Goal: Transaction & Acquisition: Purchase product/service

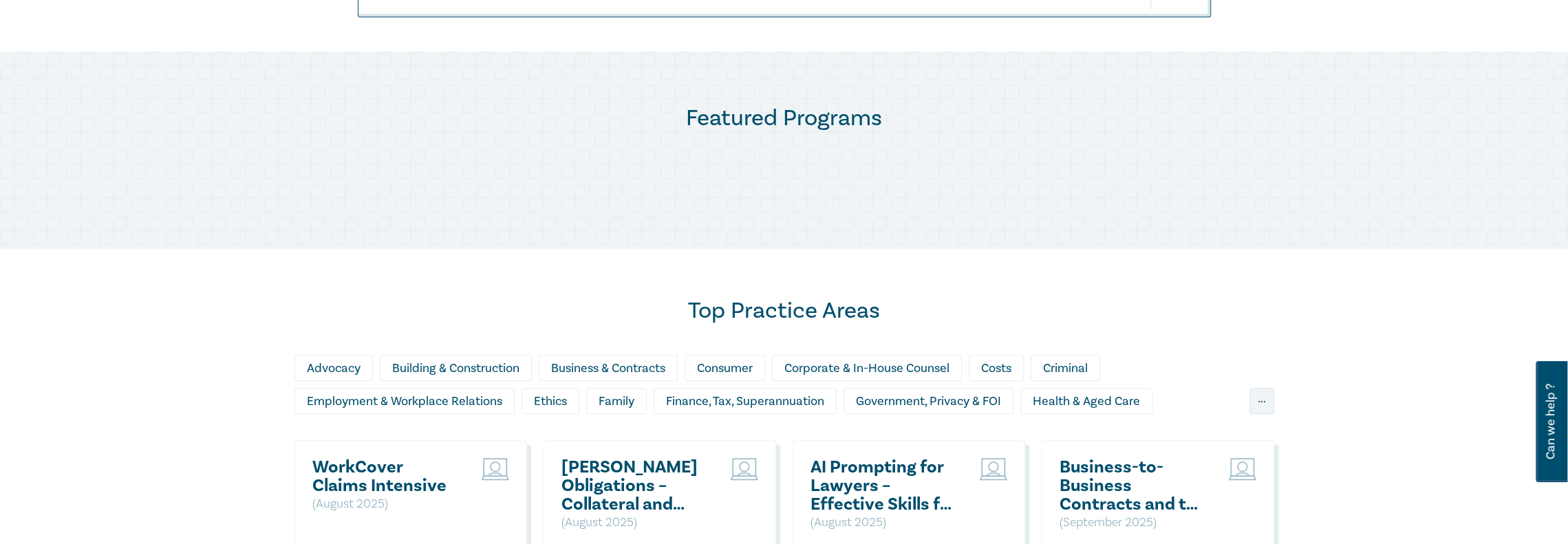
scroll to position [344, 0]
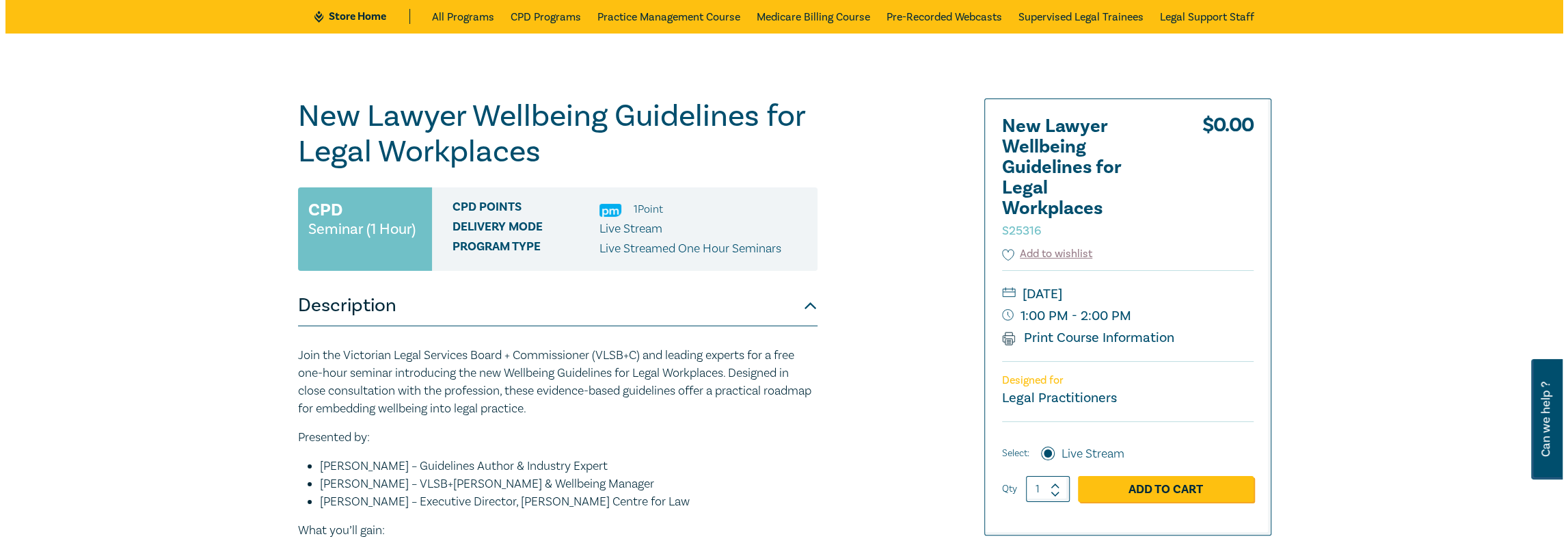
scroll to position [137, 0]
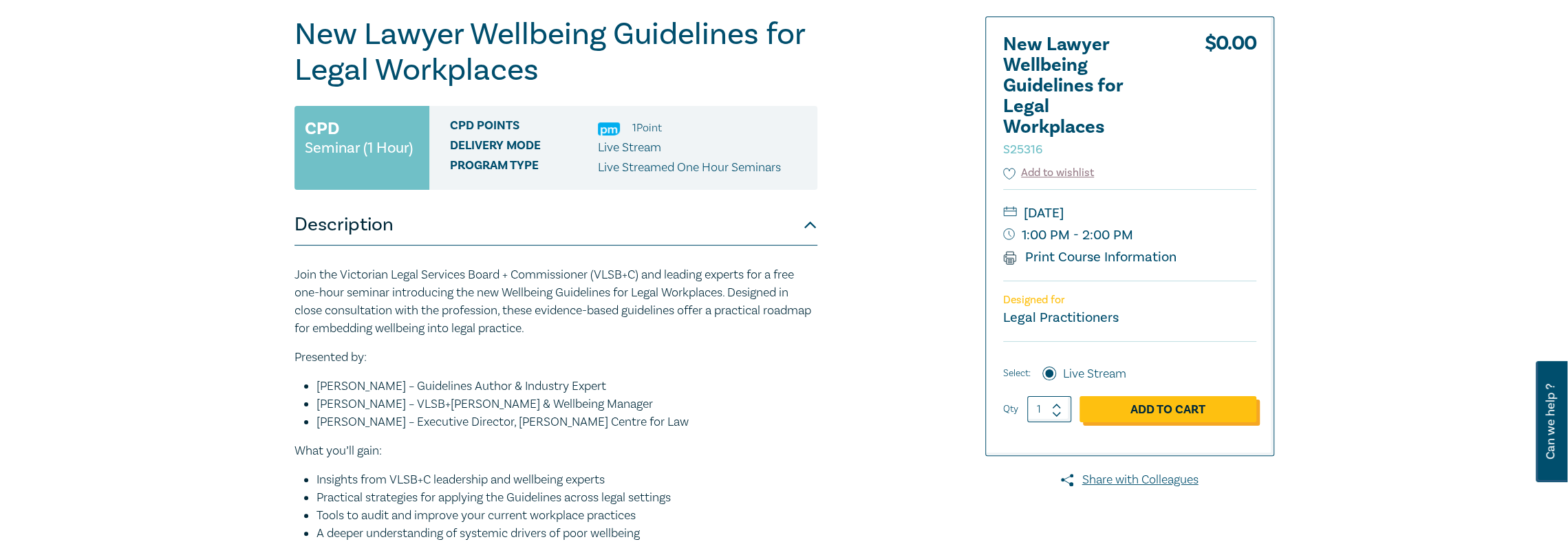
click at [1162, 406] on link "Add to Cart" at bounding box center [1168, 409] width 177 height 26
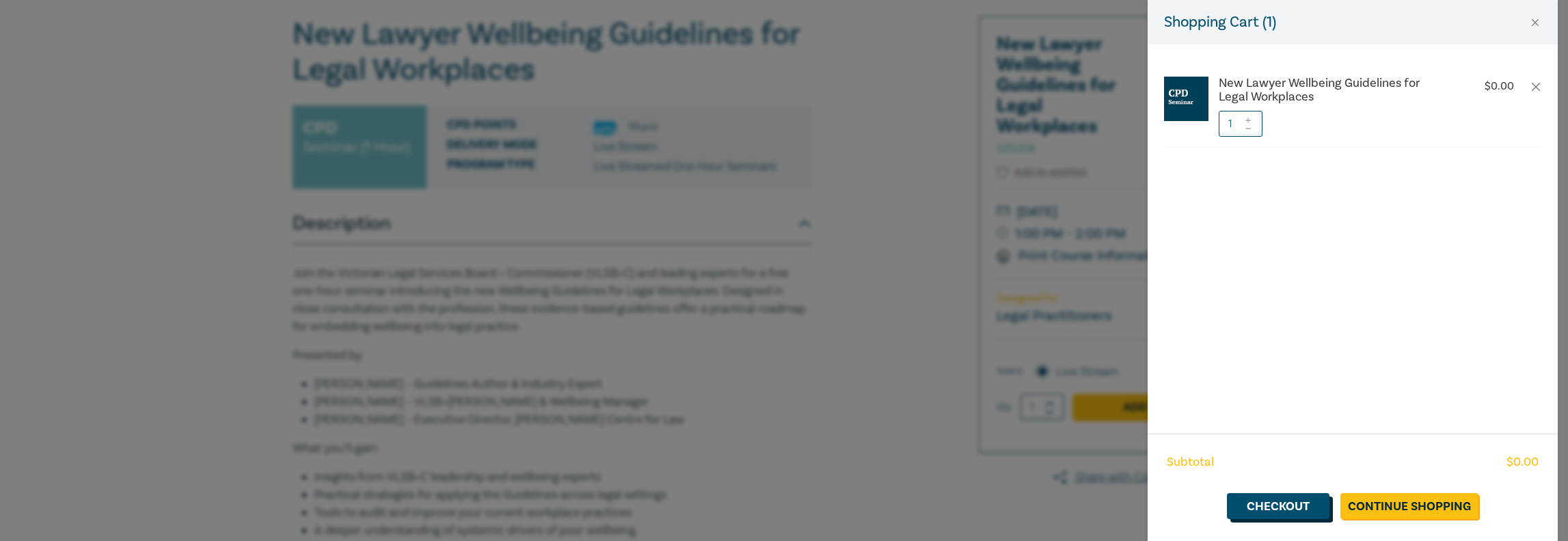
click at [1281, 508] on link "Checkout" at bounding box center [1278, 506] width 103 height 26
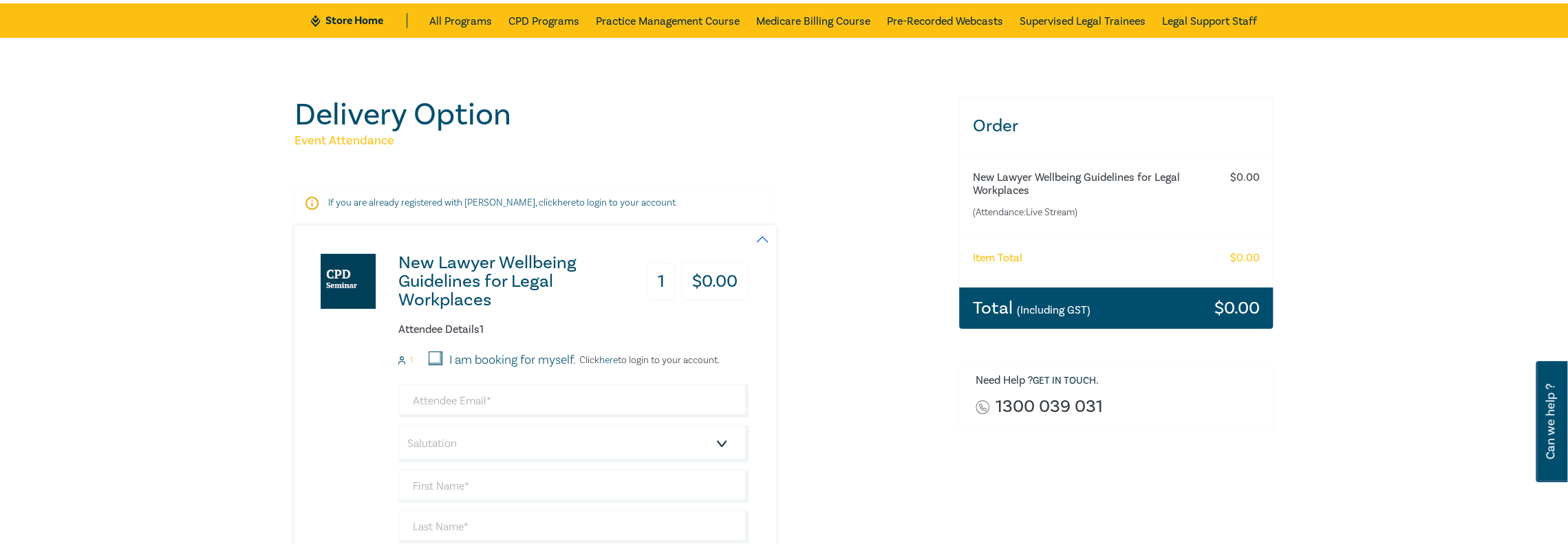
scroll to position [69, 0]
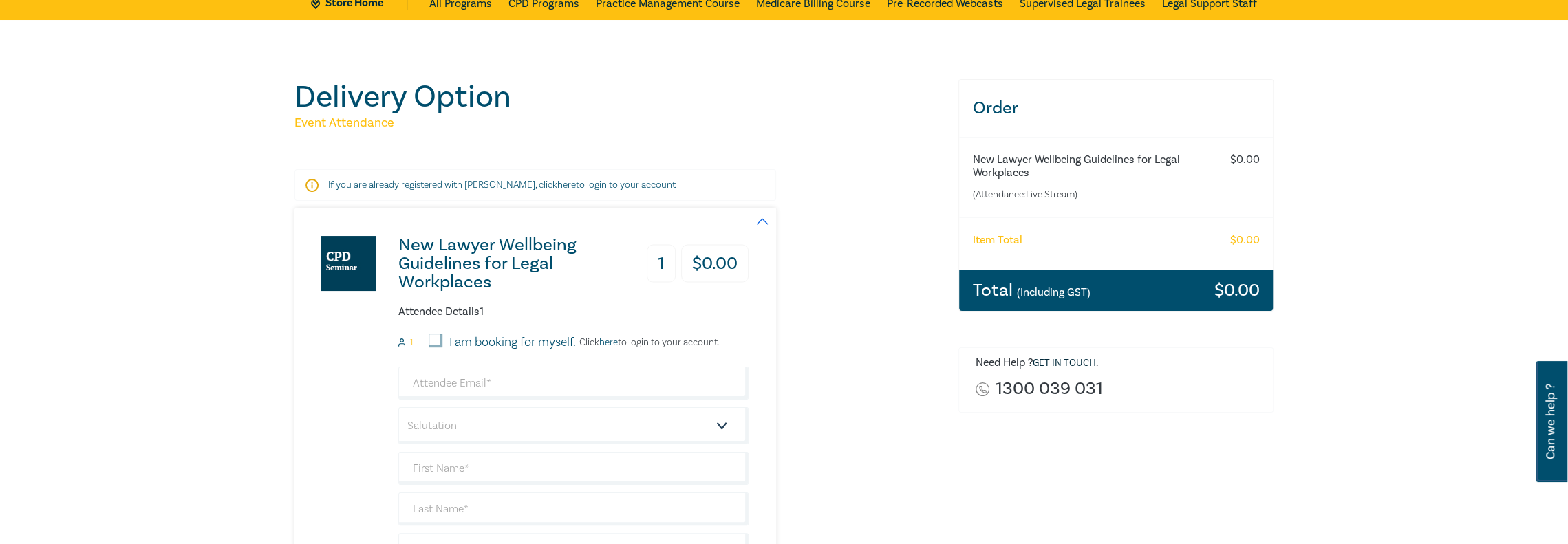
click at [434, 339] on input "I am booking for myself." at bounding box center [435, 340] width 14 height 14
checkbox input "true"
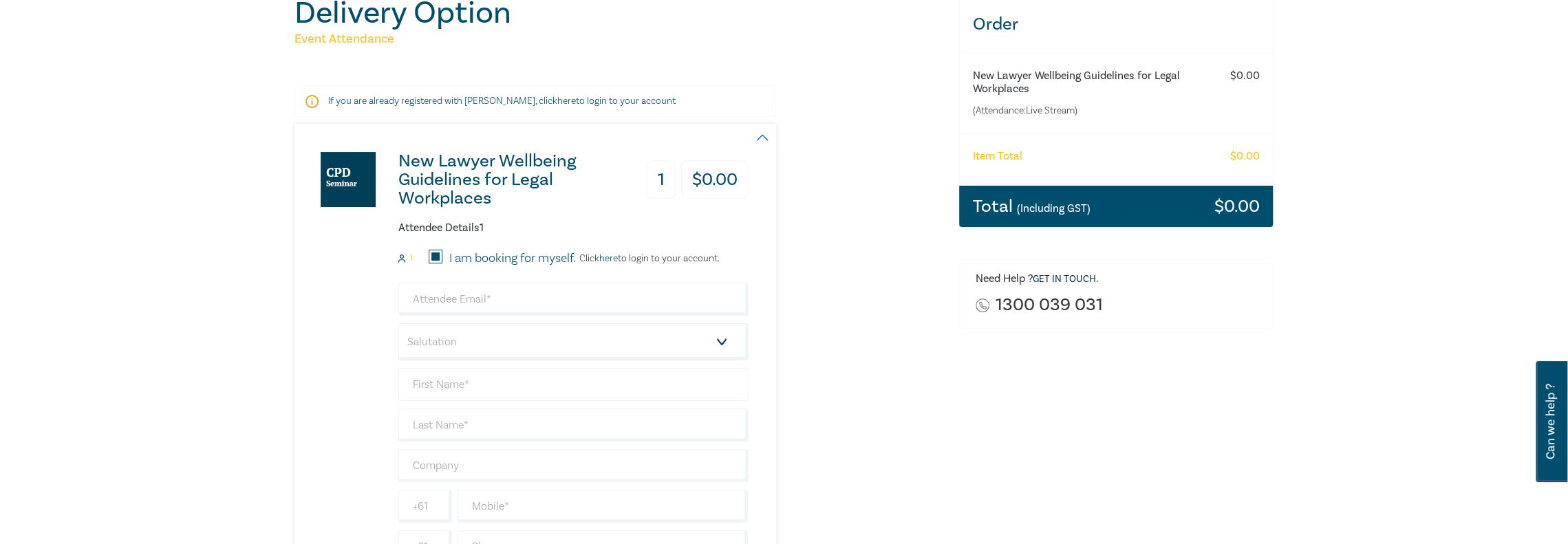
scroll to position [206, 0]
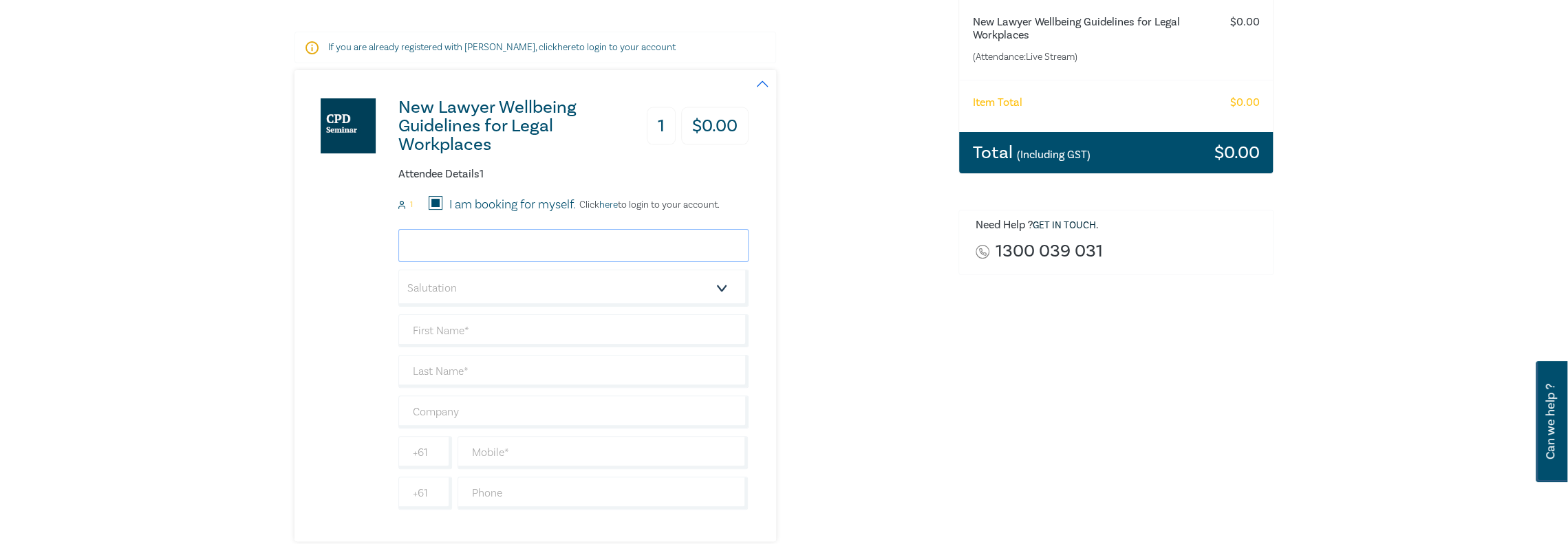
click at [457, 246] on input "email" at bounding box center [573, 245] width 351 height 33
type input "[PERSON_NAME][EMAIL_ADDRESS][PERSON_NAME][PERSON_NAME][DOMAIN_NAME]"
type input "[PERSON_NAME]"
type input "0415548110"
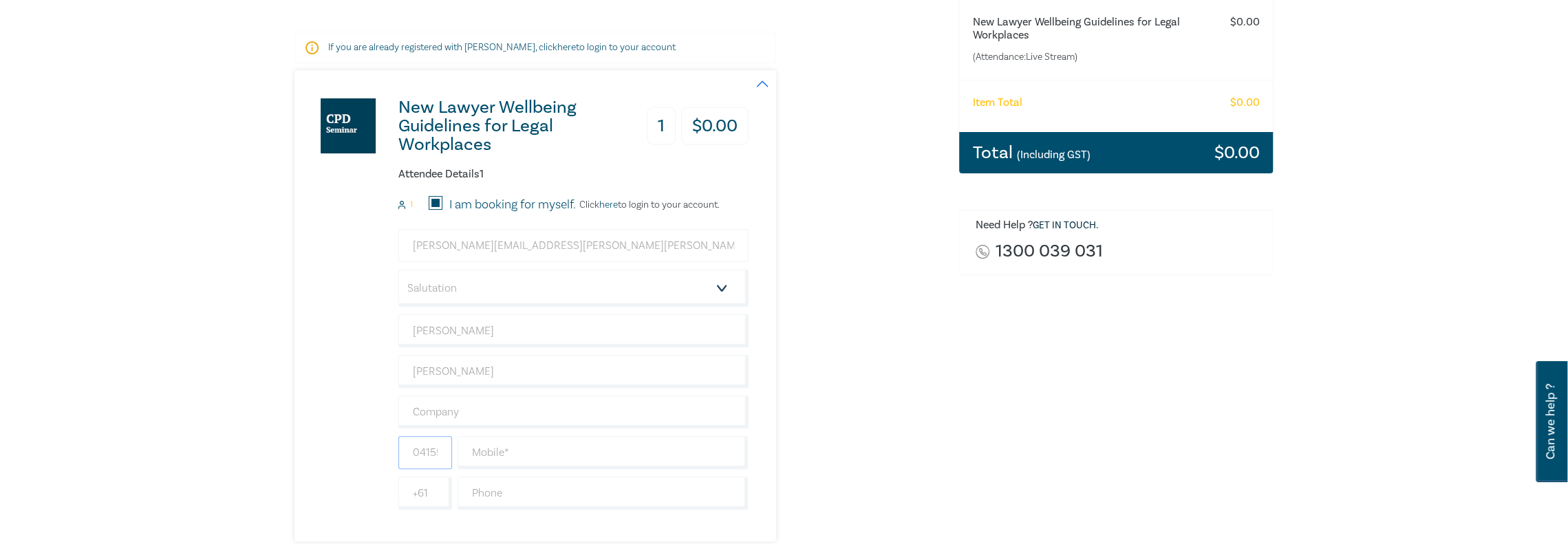
type input "[GEOGRAPHIC_DATA]"
drag, startPoint x: 583, startPoint y: 248, endPoint x: 392, endPoint y: 240, distance: 191.2
click at [392, 240] on div "New Lawyer Wellbeing Guidelines for Legal Workplaces 1 $ 0.00 Attendee Details …" at bounding box center [521, 306] width 454 height 471
type input "[EMAIL_ADDRESS][DOMAIN_NAME]"
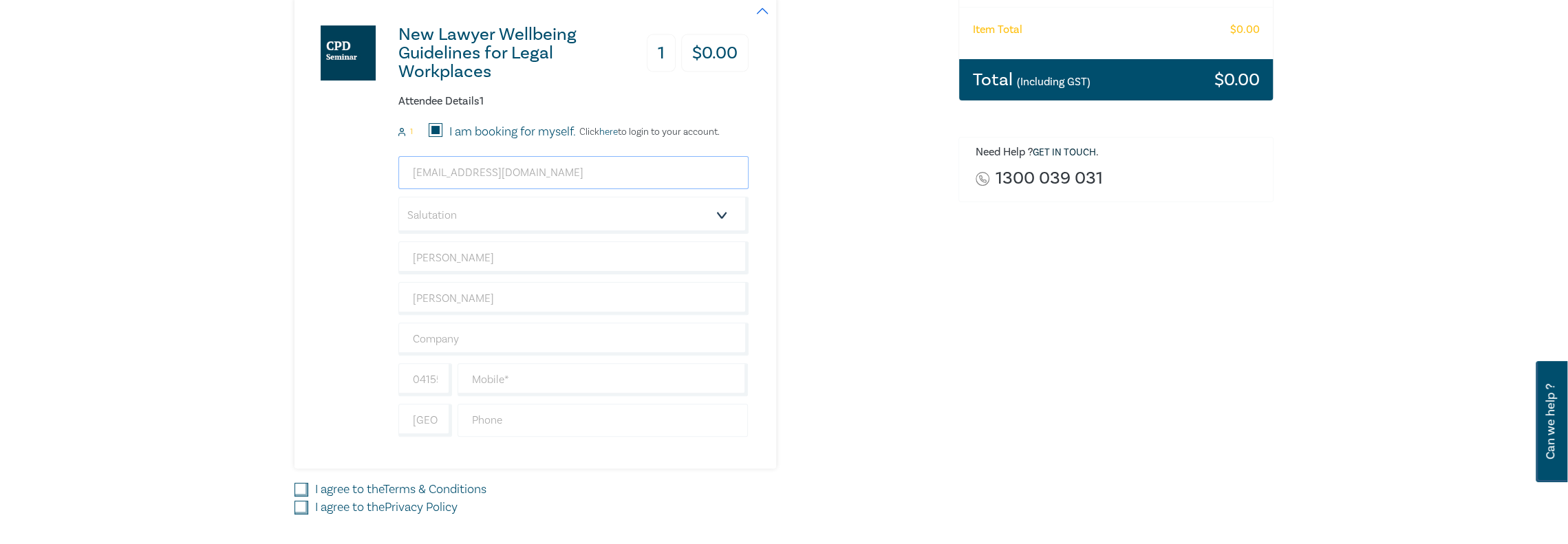
scroll to position [344, 0]
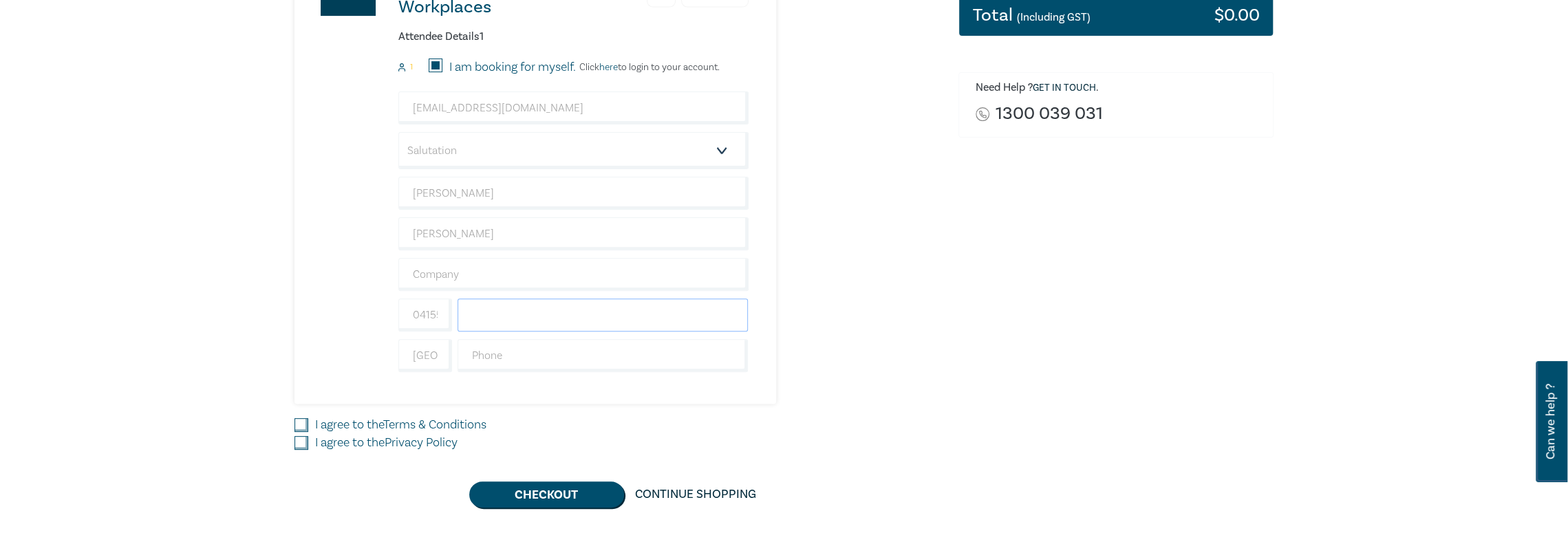
click at [520, 317] on input "text" at bounding box center [603, 314] width 291 height 33
type input "0415548110"
click at [511, 357] on input "text" at bounding box center [603, 355] width 291 height 33
type input "0415548110"
click at [511, 279] on input "text" at bounding box center [573, 274] width 351 height 33
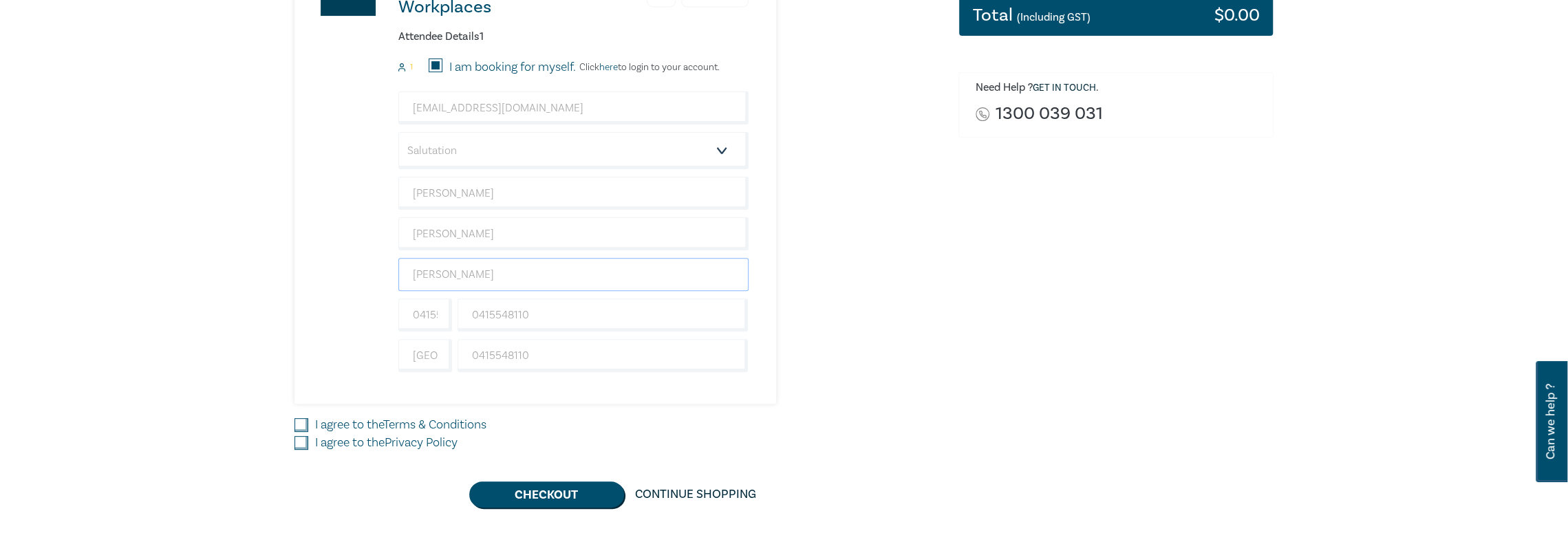
type input "[PERSON_NAME] Centre for Law"
click at [490, 156] on select "Salutation Mr. Mrs. Ms. Miss Dr. Prof. Other" at bounding box center [573, 151] width 351 height 37
select select "Ms."
click at [398, 132] on select "Salutation Mr. Mrs. Ms. Miss Dr. Prof. Other" at bounding box center [573, 151] width 351 height 37
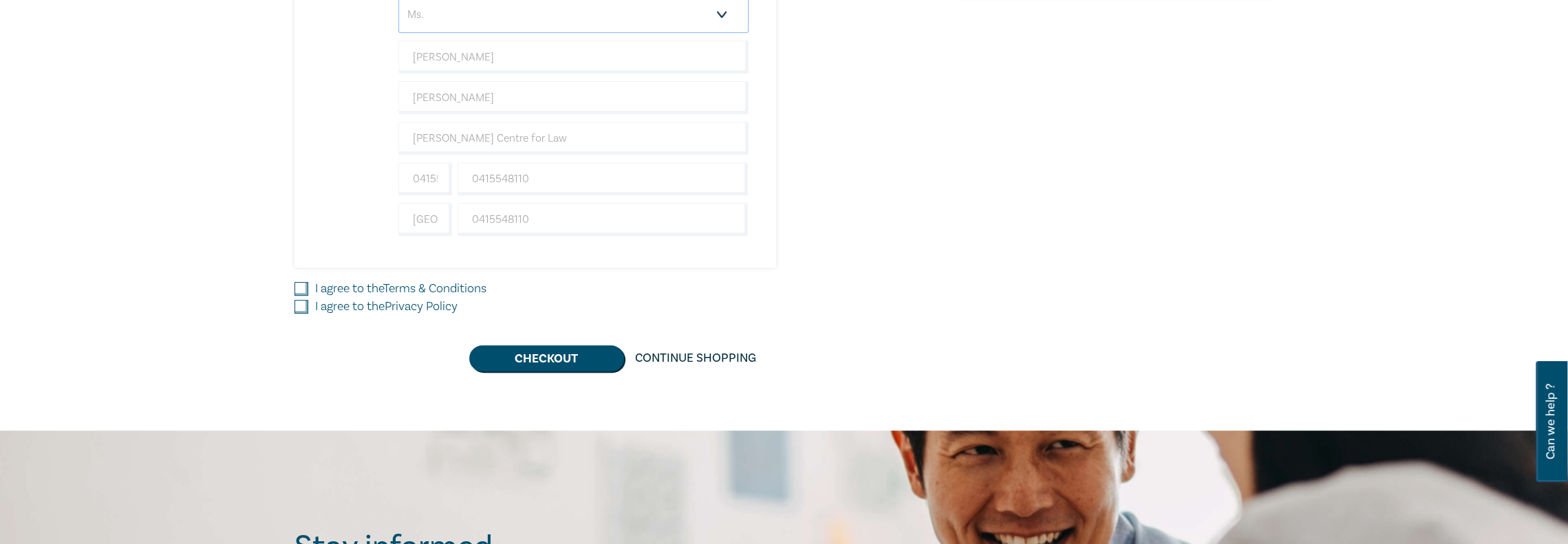
scroll to position [482, 0]
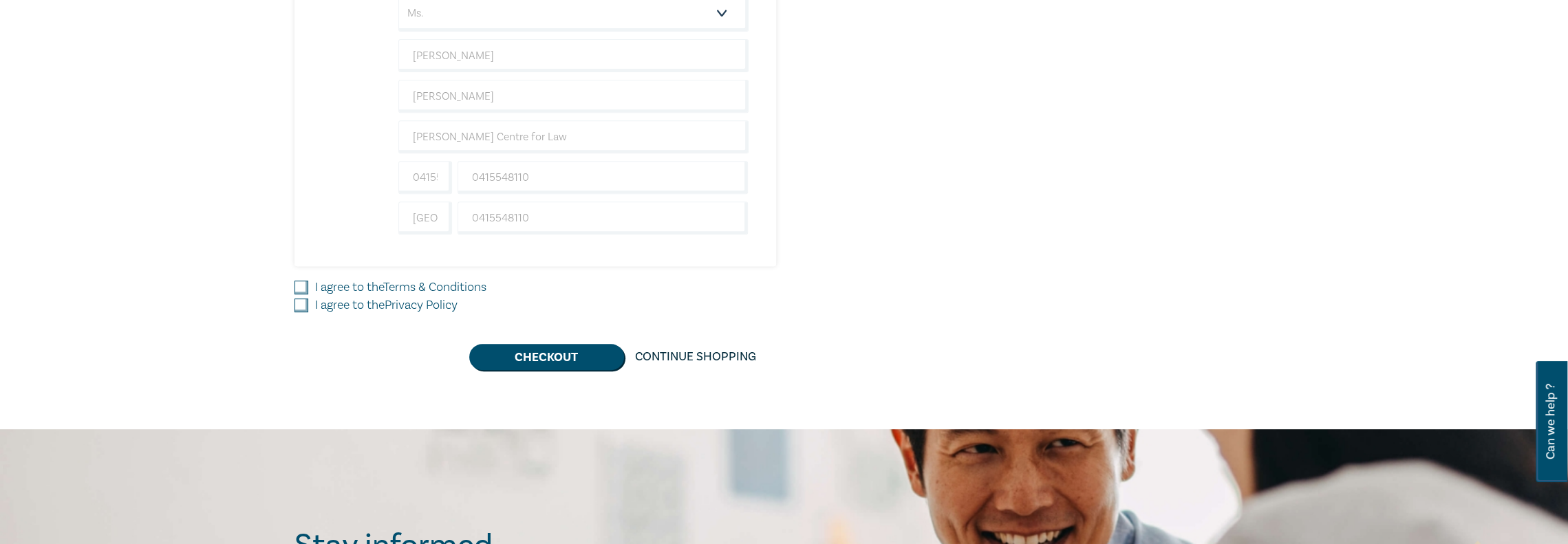
click at [295, 280] on input "I agree to the Terms & Conditions" at bounding box center [301, 287] width 14 height 14
checkbox input "true"
click at [300, 298] on input "I agree to the Privacy Policy" at bounding box center [301, 305] width 14 height 14
checkbox input "true"
click at [561, 351] on button "Checkout" at bounding box center [546, 357] width 155 height 26
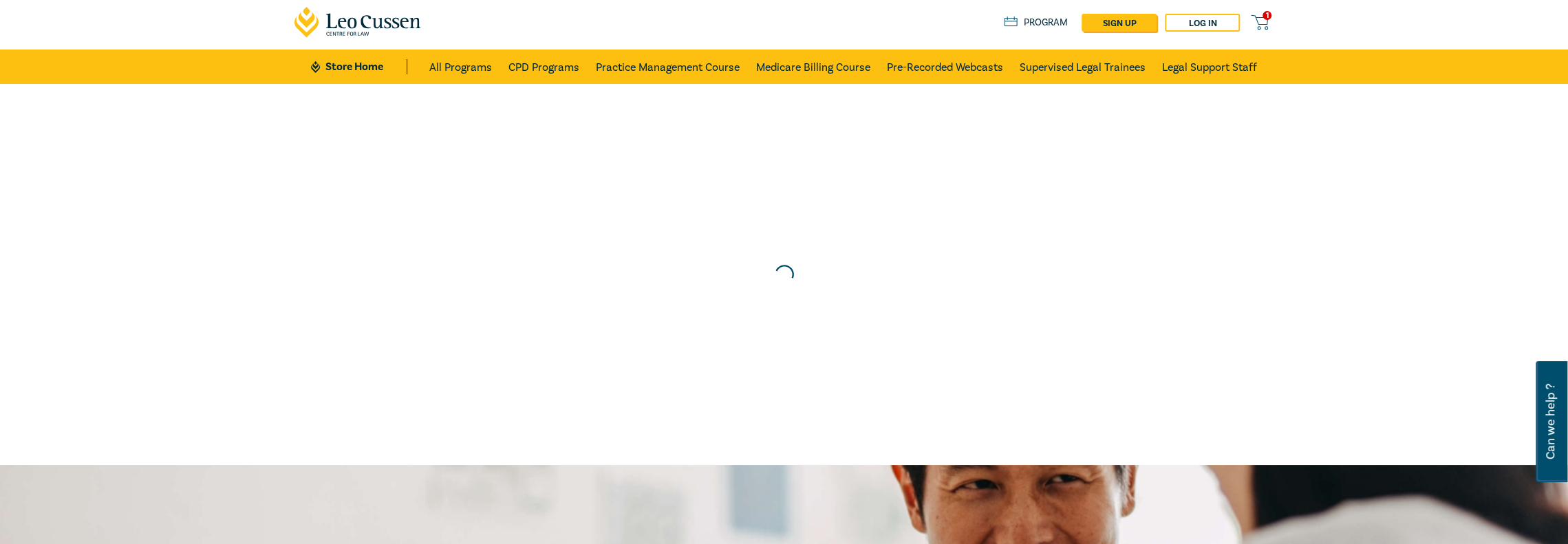
scroll to position [0, 0]
